Goal: Unclear

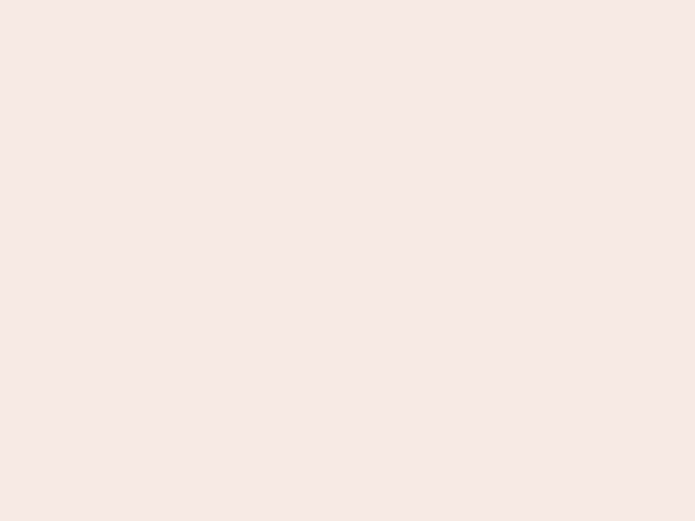
click at [347, 261] on nb-app "Almost there Thank you for registering for Newbook. Your account is under revie…" at bounding box center [347, 260] width 695 height 521
click at [347, 0] on nb-app "Almost there Thank you for registering for Newbook. Your account is under revie…" at bounding box center [347, 260] width 695 height 521
click at [371, 0] on nb-app "Almost there Thank you for registering for Newbook. Your account is under revie…" at bounding box center [347, 260] width 695 height 521
click at [347, 261] on nb-app "Almost there Thank you for registering for Newbook. Your account is under revie…" at bounding box center [347, 260] width 695 height 521
click at [347, 0] on nb-app "Almost there Thank you for registering for Newbook. Your account is under revie…" at bounding box center [347, 260] width 695 height 521
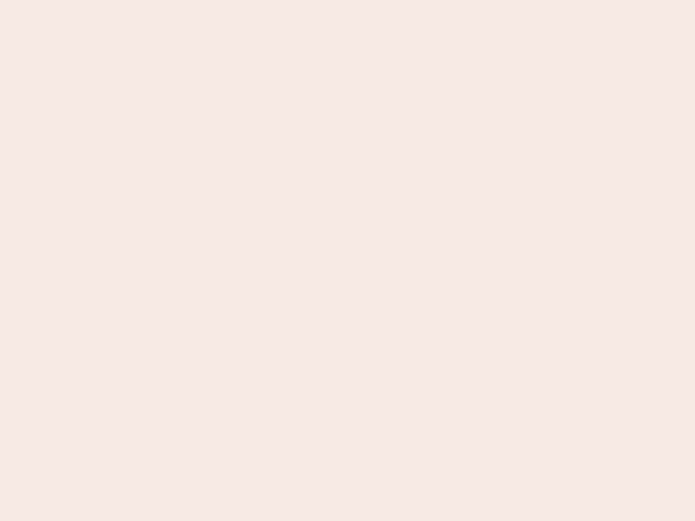
click at [243, 0] on nb-app "Almost there Thank you for registering for Newbook. Your account is under revie…" at bounding box center [347, 260] width 695 height 521
click at [347, 261] on nb-app "Almost there Thank you for registering for Newbook. Your account is under revie…" at bounding box center [347, 260] width 695 height 521
click at [347, 0] on nb-app "Almost there Thank you for registering for Newbook. Your account is under revie…" at bounding box center [347, 260] width 695 height 521
click at [243, 0] on nb-app "Almost there Thank you for registering for Newbook. Your account is under revie…" at bounding box center [347, 260] width 695 height 521
click at [347, 261] on nb-app "Almost there Thank you for registering for Newbook. Your account is under revie…" at bounding box center [347, 260] width 695 height 521
